Goal: Information Seeking & Learning: Compare options

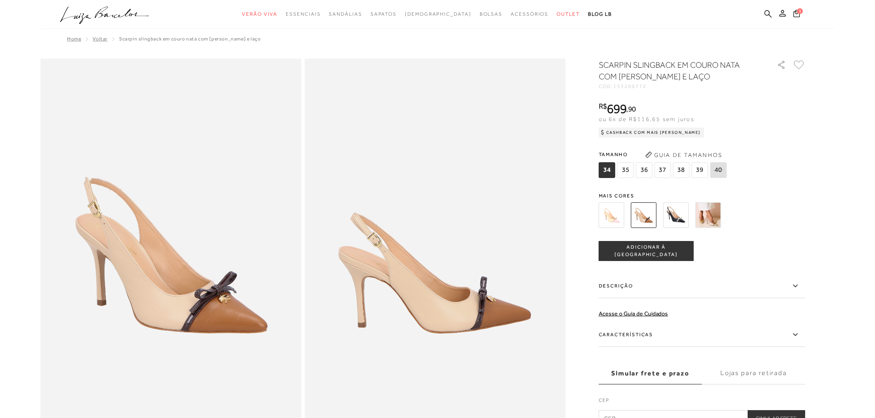
click at [670, 212] on img at bounding box center [676, 216] width 26 height 26
click at [672, 208] on img at bounding box center [676, 216] width 26 height 26
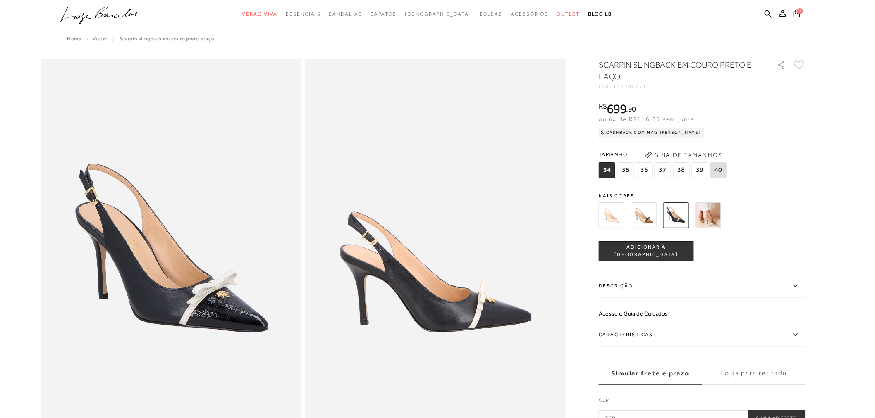
click at [708, 212] on img at bounding box center [709, 216] width 26 height 26
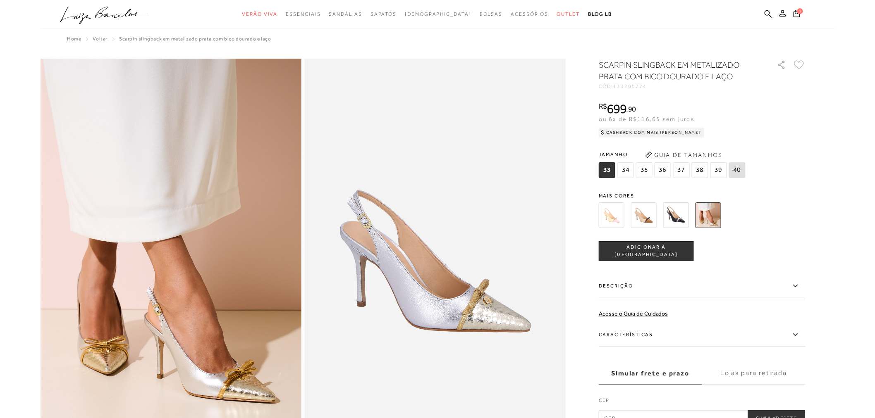
click at [641, 220] on img at bounding box center [644, 216] width 26 height 26
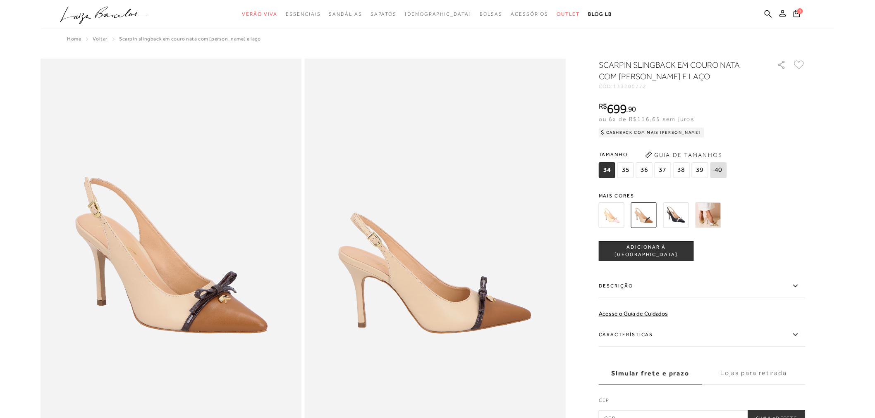
click at [615, 216] on img at bounding box center [612, 216] width 26 height 26
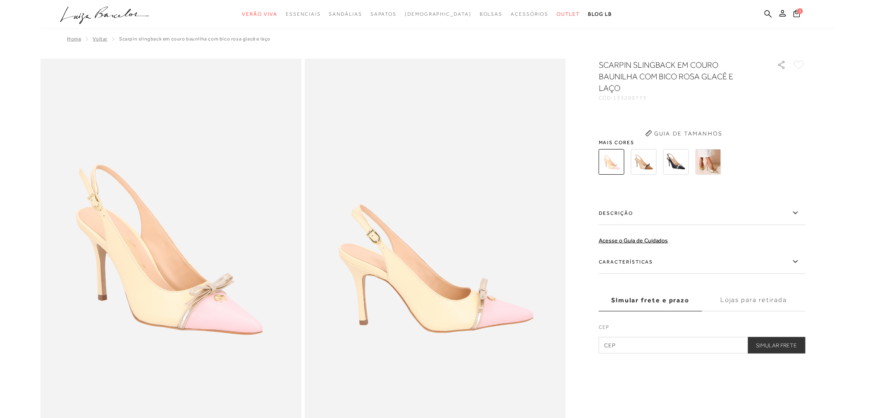
click at [607, 214] on div "SCARPIN SLINGBACK EM COURO BAUNILHA COM BICO ROSA GLACÊ E LAÇO CÓD: 133200773 ×…" at bounding box center [702, 206] width 207 height 295
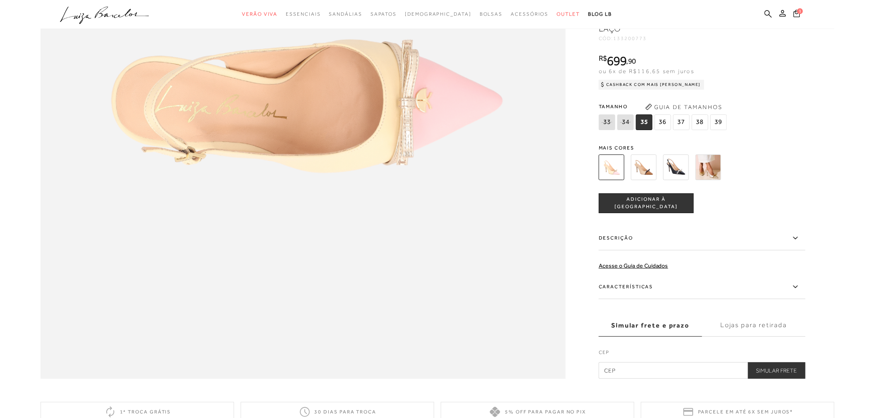
scroll to position [1194, 0]
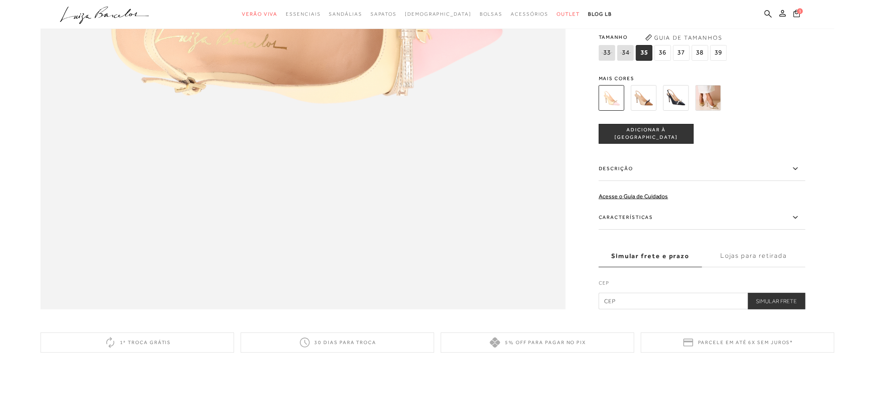
click at [793, 214] on icon at bounding box center [796, 217] width 10 height 10
click at [0, 0] on input "Características" at bounding box center [0, 0] width 0 height 0
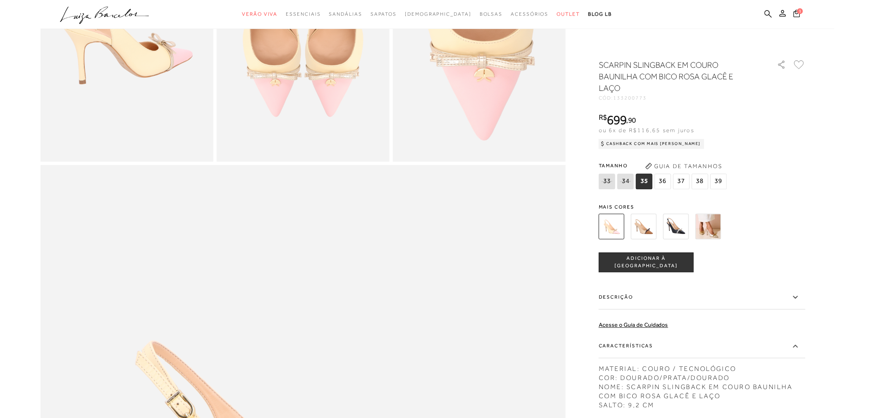
scroll to position [505, 0]
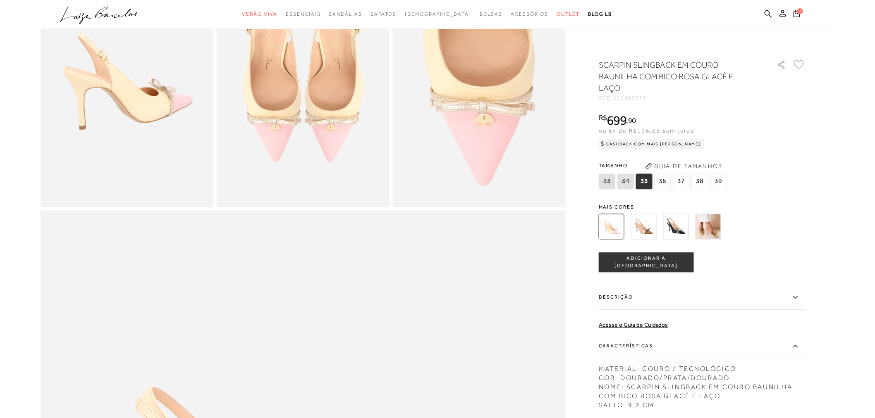
click at [796, 12] on icon at bounding box center [797, 14] width 7 height 8
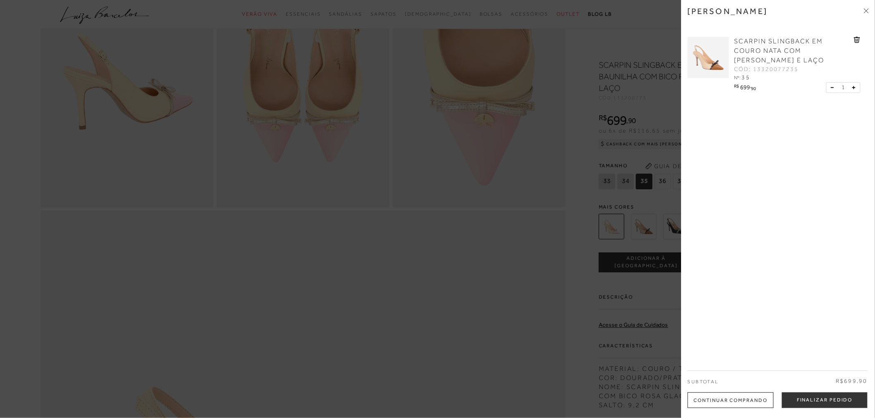
click at [869, 9] on icon at bounding box center [867, 9] width 2 height 2
